Goal: Task Accomplishment & Management: Manage account settings

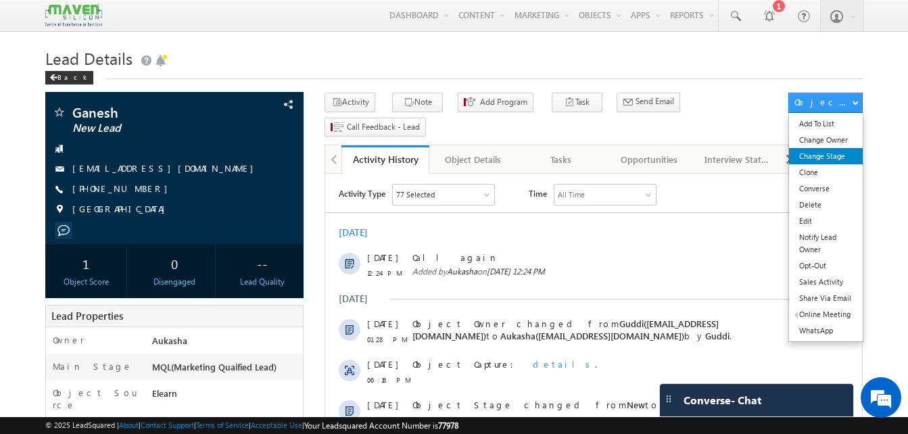
click at [823, 154] on link "Change Stage" at bounding box center [826, 156] width 74 height 16
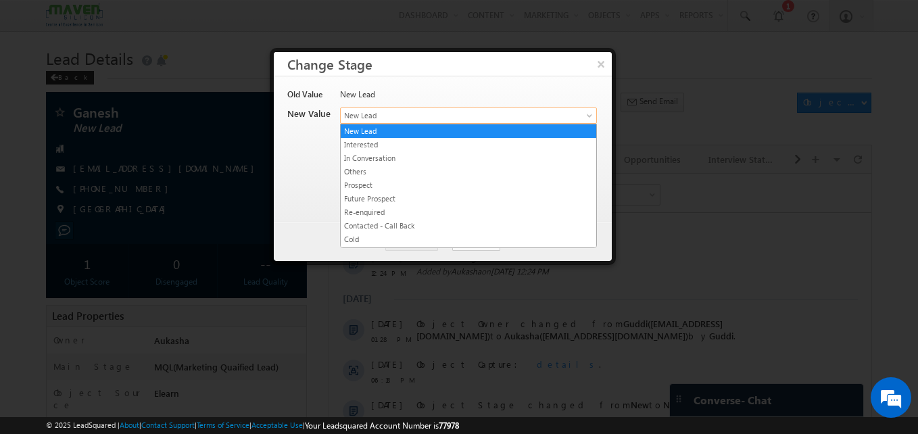
click at [377, 114] on span "New Lead" at bounding box center [446, 115] width 211 height 12
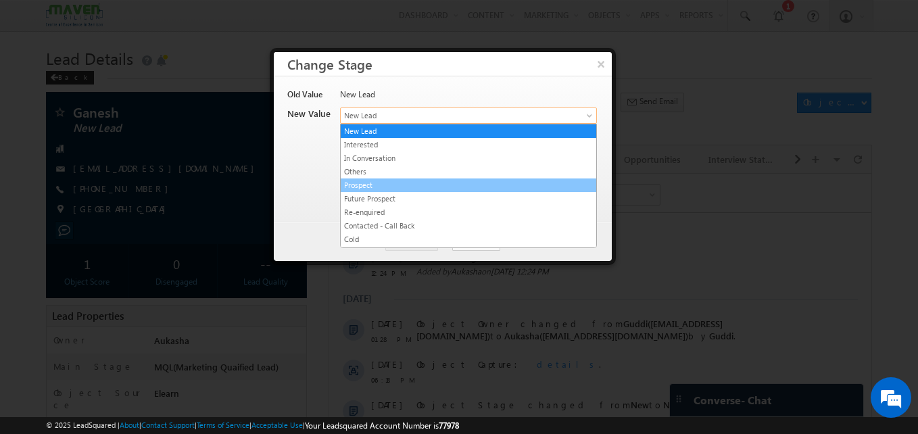
scroll to position [269, 0]
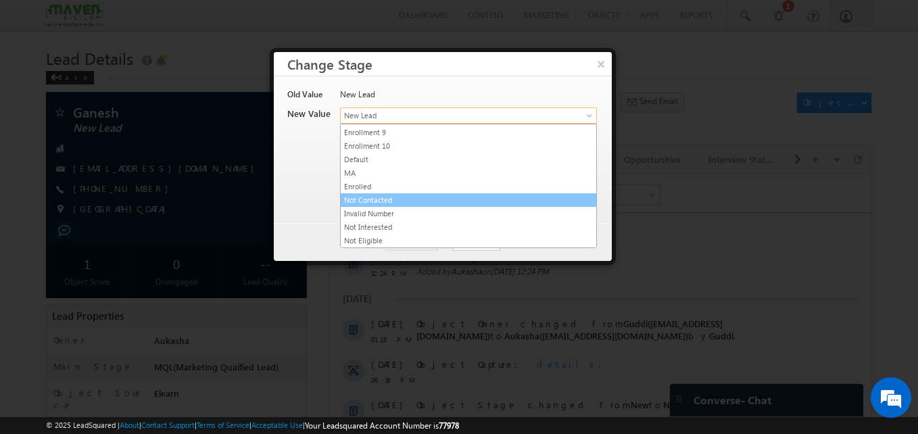
click at [392, 197] on link "Not Contacted" at bounding box center [468, 200] width 255 height 12
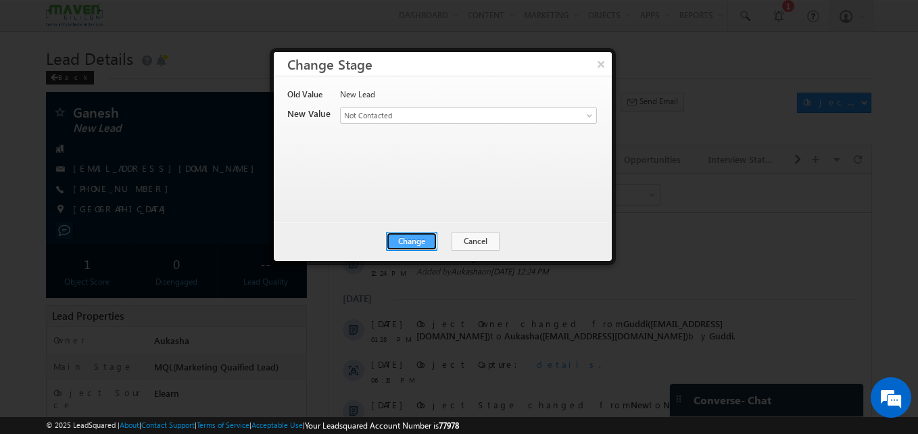
click at [402, 237] on button "Change" at bounding box center [411, 241] width 51 height 19
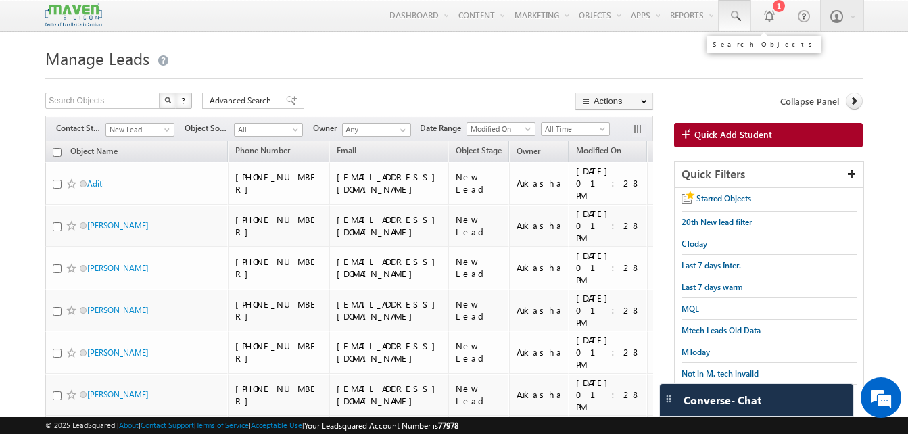
click at [739, 7] on link at bounding box center [734, 15] width 32 height 31
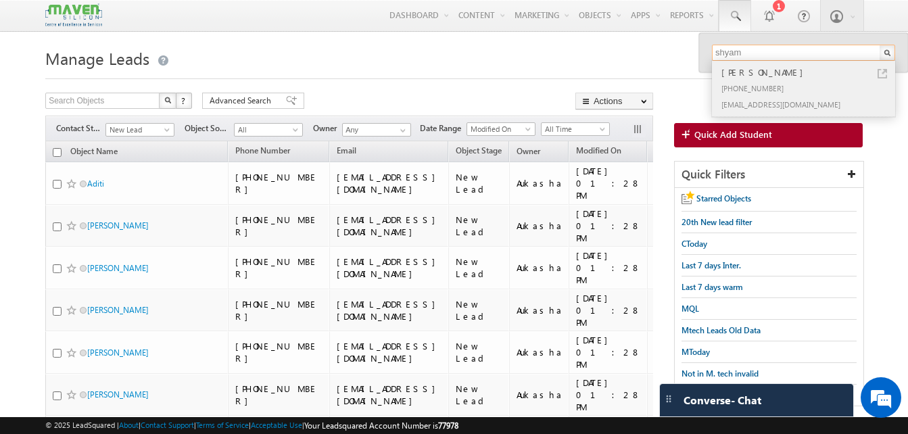
type input "shyam"
click at [885, 74] on link at bounding box center [881, 73] width 9 height 9
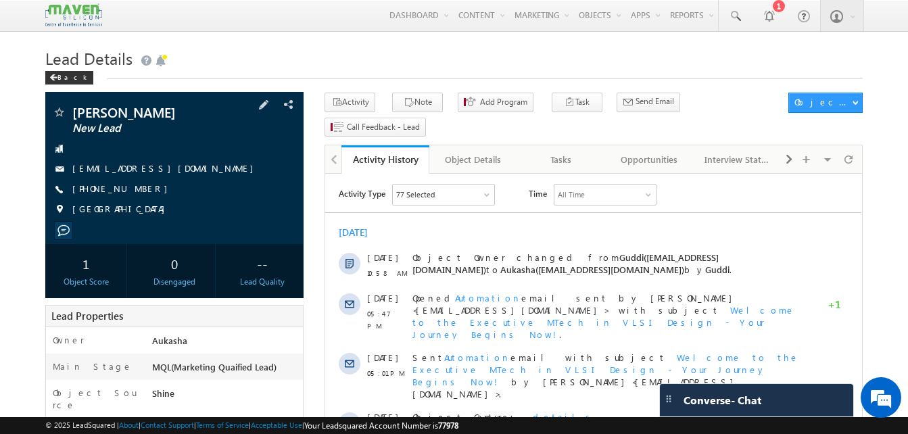
click at [138, 189] on div "+91-9986258951" at bounding box center [174, 189] width 245 height 14
copy div "+91-9986258951"
click at [738, 19] on span at bounding box center [735, 16] width 14 height 14
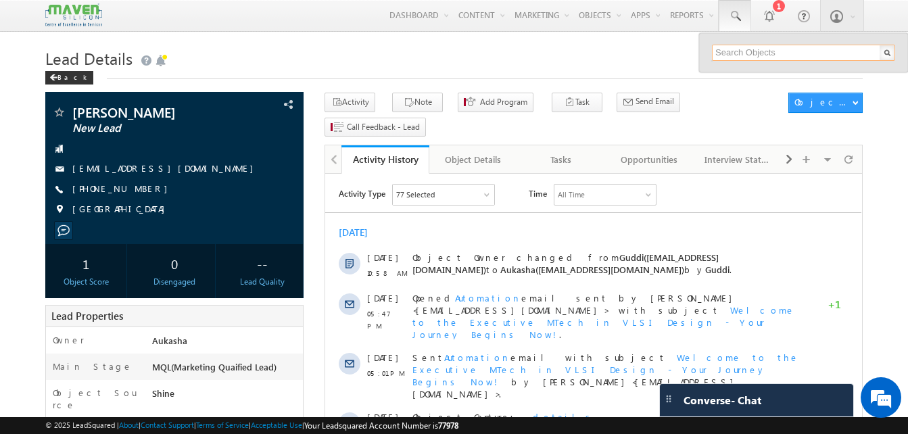
click at [737, 48] on input "text" at bounding box center [803, 53] width 183 height 16
paste input "94410 45109"
type input "9441045109"
